Goal: Information Seeking & Learning: Check status

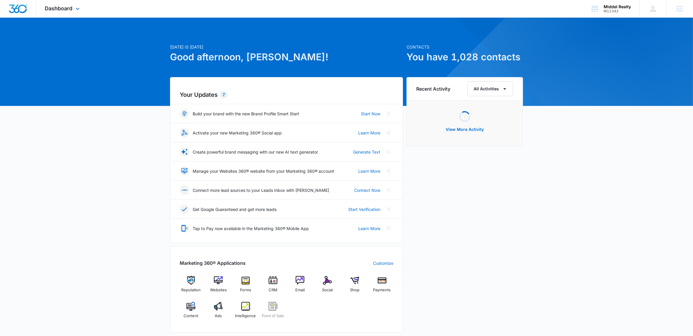
click at [69, 4] on div "Dashboard Apps Reputation Websites Forms CRM Email Social Shop Payments POS Con…" at bounding box center [63, 8] width 54 height 17
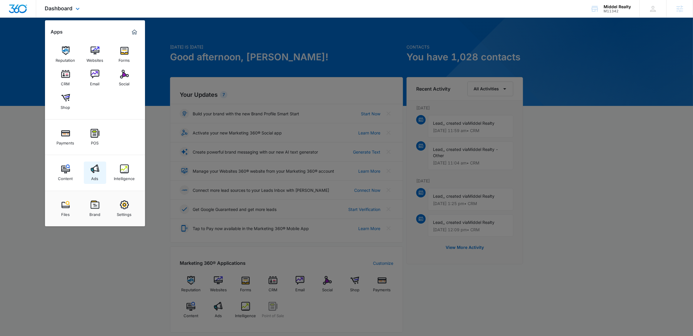
click at [94, 174] on div "Ads" at bounding box center [95, 177] width 7 height 8
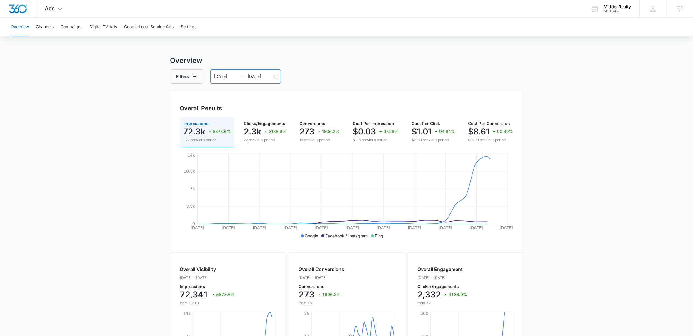
click at [274, 75] on div "[DATE] [DATE]" at bounding box center [245, 76] width 71 height 14
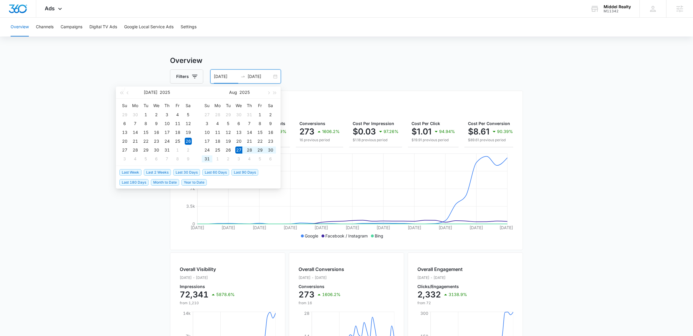
click at [132, 172] on span "Last Week" at bounding box center [130, 172] width 22 height 6
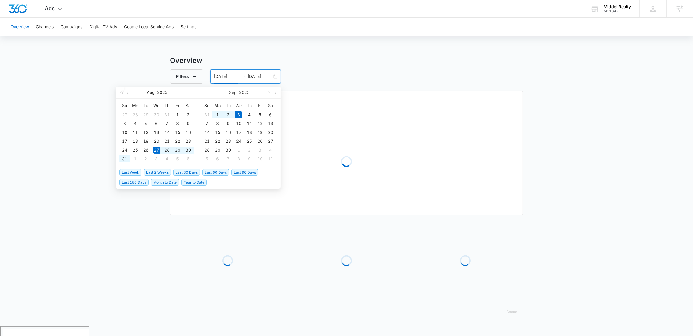
type input "[DATE]"
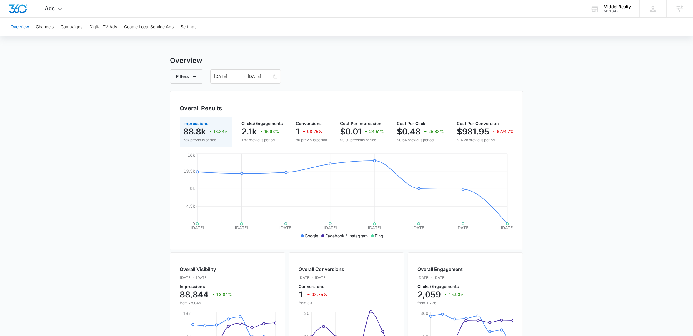
click at [94, 149] on main "Overview Filters [DATE] [DATE] Overall Results Impressions 88.8k 13.84% 78k pre…" at bounding box center [346, 266] width 693 height 423
click at [302, 61] on h3 "Overview" at bounding box center [346, 60] width 353 height 11
click at [36, 89] on main "Overview Filters [DATE] [DATE] Overall Results Impressions 88.8k 13.84% 78k pre…" at bounding box center [346, 266] width 693 height 423
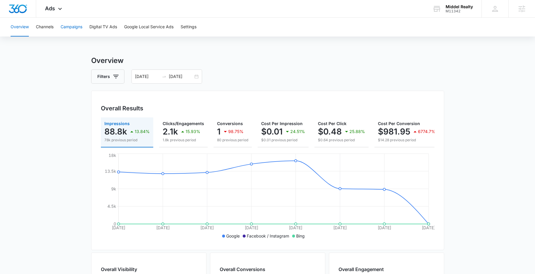
click at [70, 22] on button "Campaigns" at bounding box center [72, 27] width 22 height 19
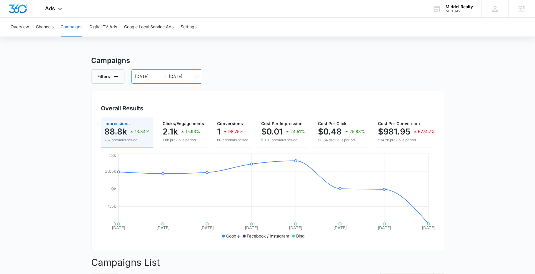
click at [195, 78] on div "[DATE] [DATE]" at bounding box center [167, 76] width 71 height 14
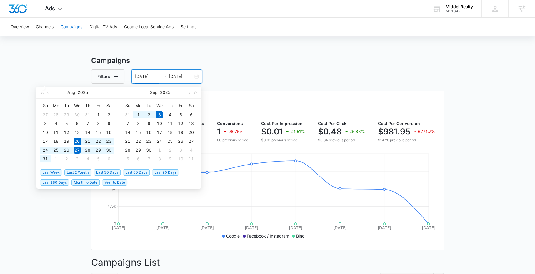
click at [83, 174] on span "Last 2 Weeks" at bounding box center [77, 172] width 27 height 6
type input "[DATE]"
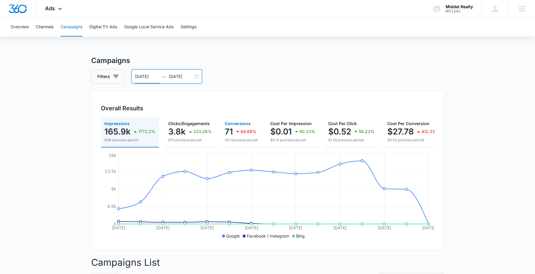
click at [238, 129] on icon "button" at bounding box center [237, 131] width 7 height 7
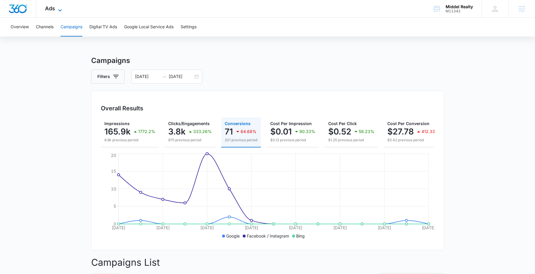
click at [60, 11] on icon at bounding box center [60, 10] width 7 height 7
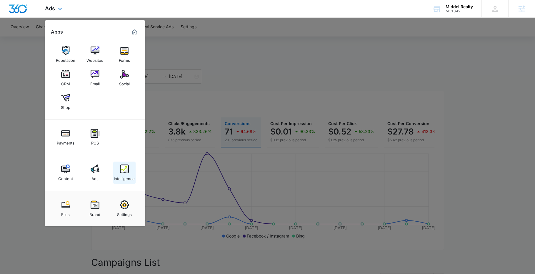
click at [129, 175] on div "Intelligence" at bounding box center [124, 177] width 21 height 8
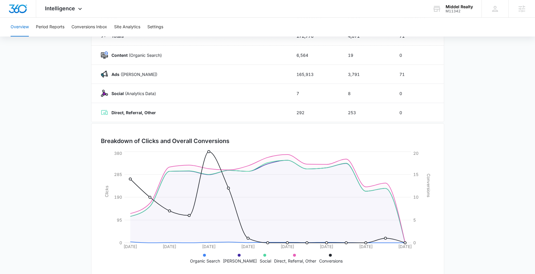
scroll to position [82, 0]
click at [455, 150] on main "Overview [DATE] [DATE] Channel Impressions Clicks Conversions Totals 172,776 4,…" at bounding box center [267, 128] width 535 height 309
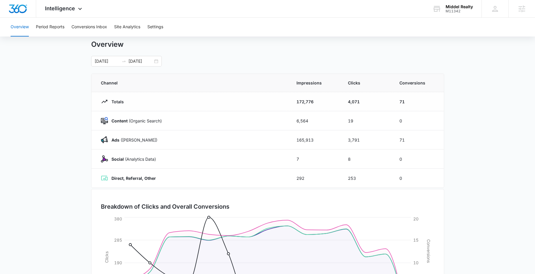
scroll to position [0, 0]
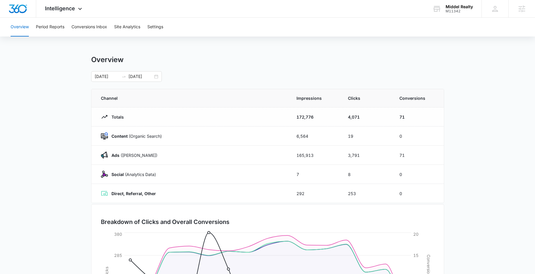
click at [191, 55] on div "Overview Period Reports Conversions Inbox Site Analytics Settings Overview [DAT…" at bounding box center [267, 191] width 535 height 347
